Goal: Find specific page/section: Find specific page/section

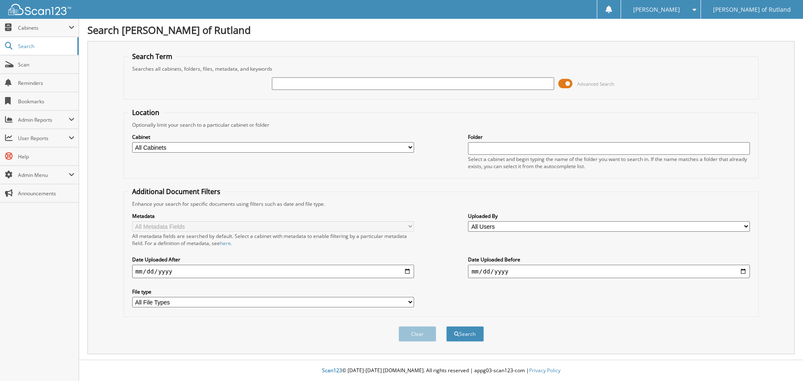
click at [470, 81] on input "text" at bounding box center [413, 83] width 282 height 13
type input "RSU2309T"
click at [446, 326] on button "Search" at bounding box center [465, 333] width 38 height 15
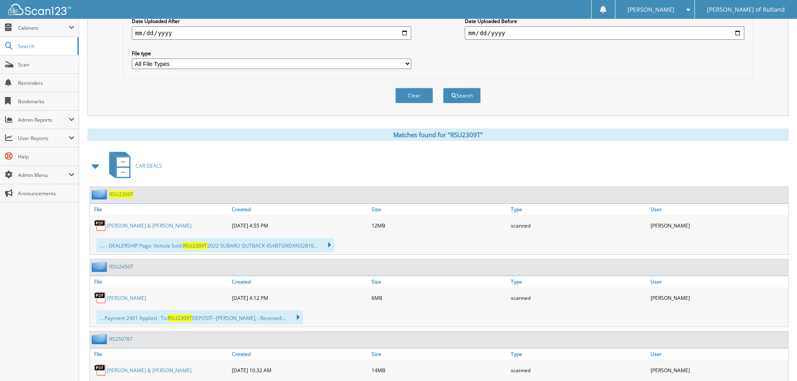
scroll to position [251, 0]
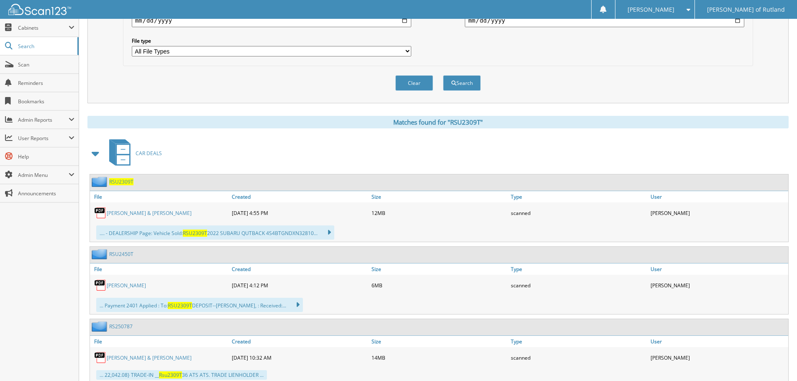
click at [126, 186] on div "RSU2309T" at bounding box center [111, 181] width 43 height 10
click at [125, 183] on span "RSU2309T" at bounding box center [121, 181] width 24 height 7
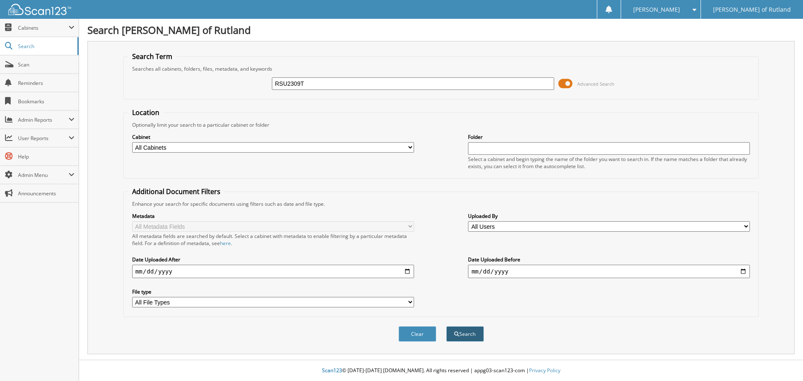
type input "RSU2309T"
click at [458, 337] on span "submit" at bounding box center [456, 334] width 5 height 5
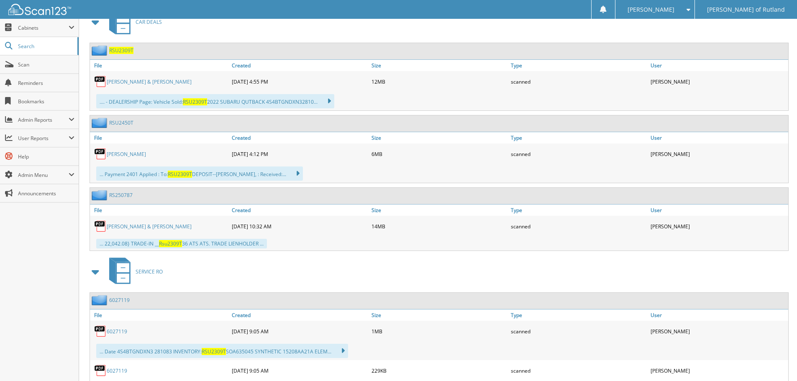
scroll to position [335, 0]
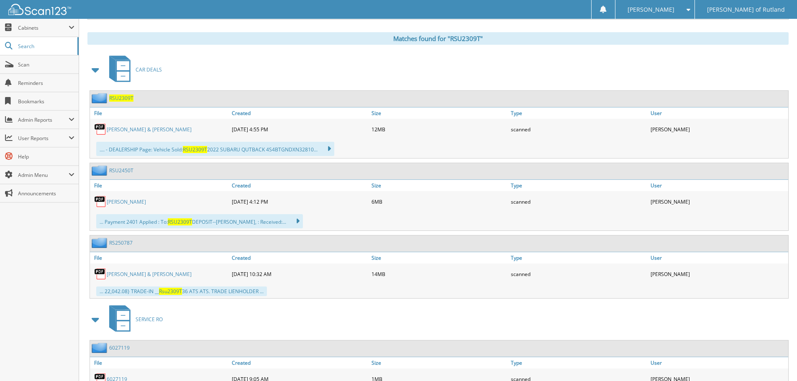
click at [126, 96] on span "RSU2309T" at bounding box center [121, 98] width 24 height 7
